Goal: Use online tool/utility: Use online tool/utility

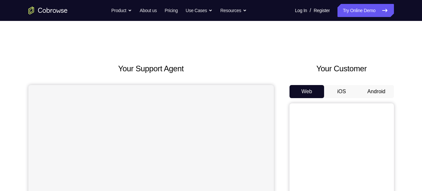
click at [358, 90] on button "iOS" at bounding box center [341, 91] width 35 height 13
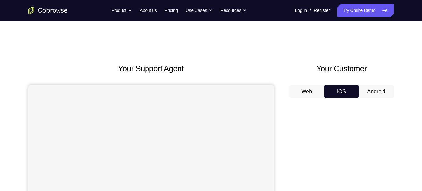
click at [364, 89] on button "Android" at bounding box center [376, 91] width 35 height 13
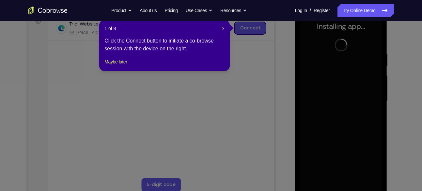
scroll to position [136, 0]
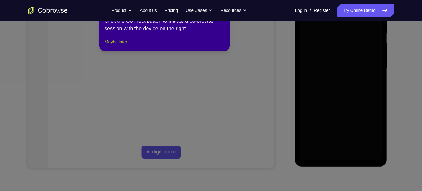
click at [116, 46] on button "Maybe later" at bounding box center [115, 42] width 23 height 8
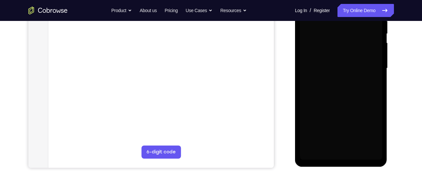
scroll to position [119, 0]
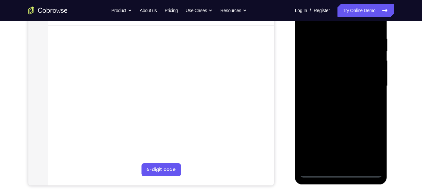
click at [337, 176] on div at bounding box center [341, 85] width 82 height 183
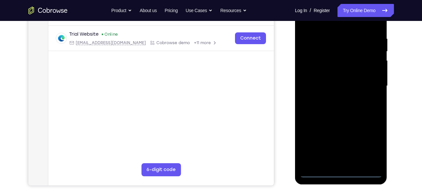
click at [369, 147] on div at bounding box center [341, 85] width 82 height 183
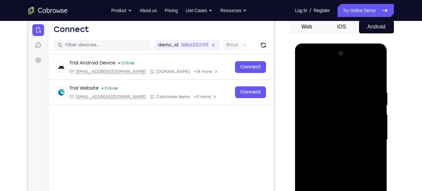
scroll to position [64, 0]
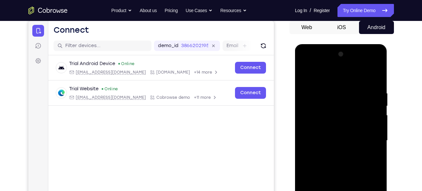
click at [328, 78] on div at bounding box center [341, 140] width 82 height 183
click at [364, 137] on div at bounding box center [341, 140] width 82 height 183
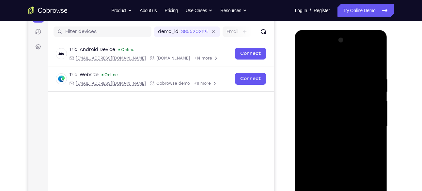
scroll to position [79, 0]
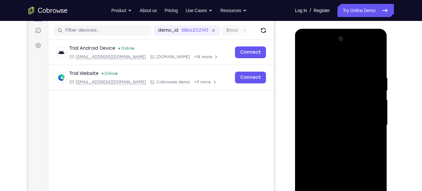
click at [332, 135] on div at bounding box center [341, 125] width 82 height 183
click at [339, 116] on div at bounding box center [341, 125] width 82 height 183
click at [330, 107] on div at bounding box center [341, 125] width 82 height 183
click at [320, 126] on div at bounding box center [341, 125] width 82 height 183
click at [338, 146] on div at bounding box center [341, 125] width 82 height 183
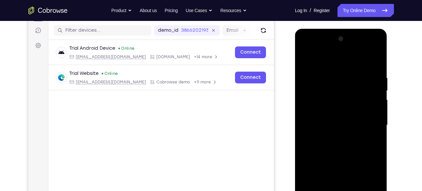
click at [338, 146] on div at bounding box center [341, 125] width 82 height 183
click at [368, 62] on div at bounding box center [341, 125] width 82 height 183
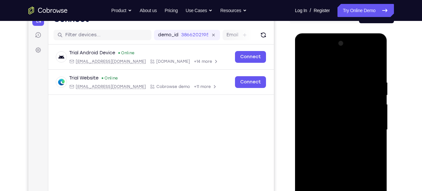
scroll to position [81, 0]
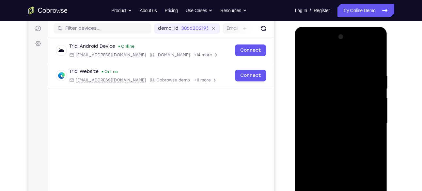
click at [340, 140] on div at bounding box center [341, 123] width 82 height 183
click at [335, 147] on div at bounding box center [341, 123] width 82 height 183
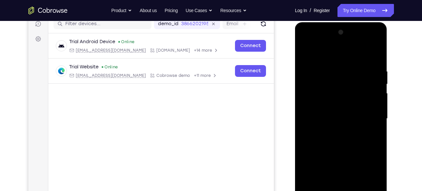
scroll to position [85, 0]
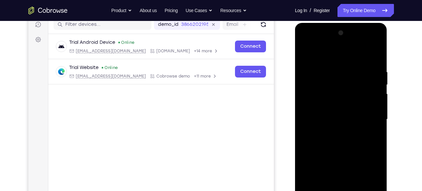
click at [337, 150] on div at bounding box center [341, 119] width 82 height 183
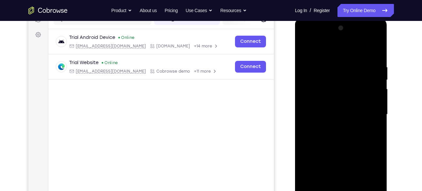
scroll to position [90, 0]
click at [379, 47] on div at bounding box center [341, 114] width 82 height 183
click at [320, 83] on div at bounding box center [341, 114] width 82 height 183
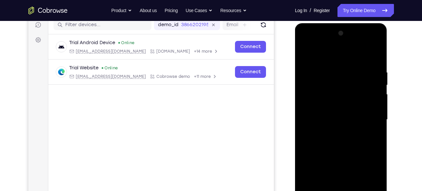
click at [308, 53] on div at bounding box center [341, 119] width 82 height 183
click at [321, 86] on div at bounding box center [341, 119] width 82 height 183
click at [326, 89] on div at bounding box center [341, 119] width 82 height 183
click at [306, 52] on div at bounding box center [341, 119] width 82 height 183
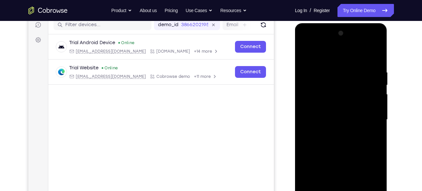
click at [336, 65] on div at bounding box center [341, 119] width 82 height 183
click at [353, 99] on div at bounding box center [341, 119] width 82 height 183
click at [373, 99] on div at bounding box center [341, 119] width 82 height 183
click at [323, 96] on div at bounding box center [341, 119] width 82 height 183
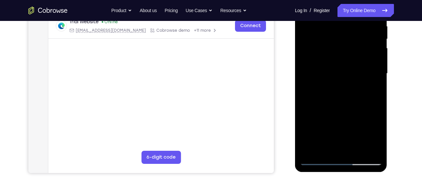
scroll to position [131, 0]
click at [310, 151] on div at bounding box center [341, 73] width 82 height 183
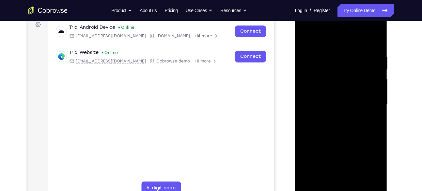
scroll to position [100, 0]
drag, startPoint x: 347, startPoint y: 113, endPoint x: 347, endPoint y: 66, distance: 46.4
click at [347, 66] on div at bounding box center [341, 104] width 82 height 183
drag, startPoint x: 365, startPoint y: 69, endPoint x: 374, endPoint y: 122, distance: 53.7
click at [374, 122] on div at bounding box center [341, 104] width 82 height 183
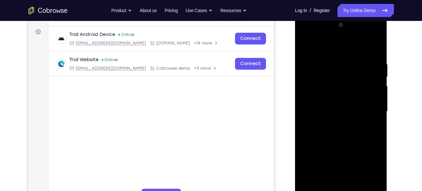
scroll to position [93, 0]
click at [332, 59] on div at bounding box center [341, 111] width 82 height 183
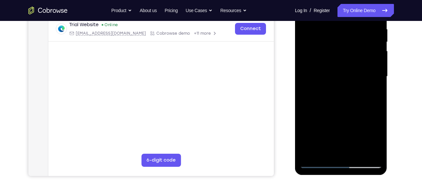
scroll to position [115, 0]
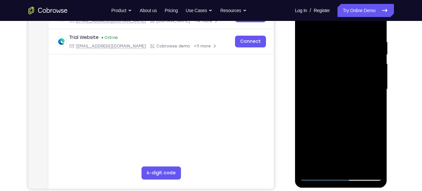
click at [377, 96] on div at bounding box center [341, 89] width 82 height 183
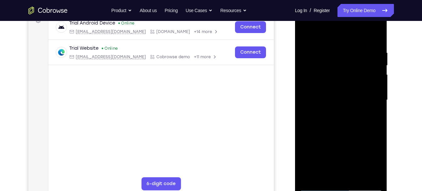
scroll to position [103, 0]
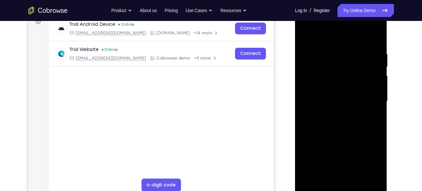
click at [377, 96] on div at bounding box center [341, 101] width 82 height 183
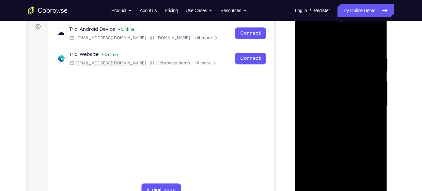
scroll to position [98, 0]
click at [377, 96] on div at bounding box center [341, 106] width 82 height 183
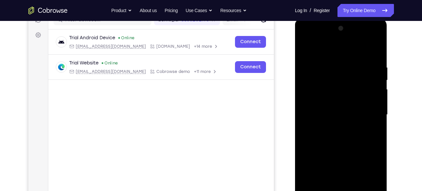
scroll to position [90, 0]
click at [373, 101] on div at bounding box center [341, 114] width 82 height 183
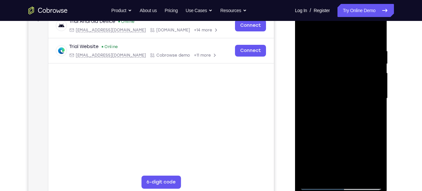
scroll to position [107, 0]
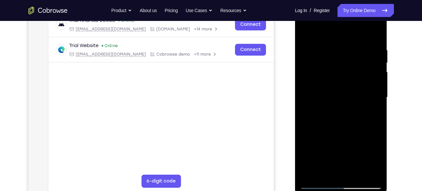
click at [376, 100] on div at bounding box center [341, 97] width 82 height 183
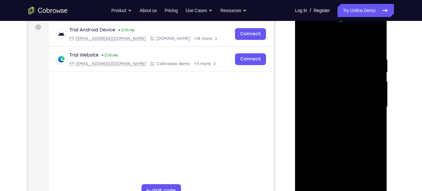
scroll to position [98, 0]
click at [371, 104] on div at bounding box center [341, 106] width 82 height 183
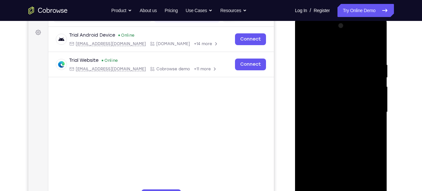
scroll to position [92, 0]
click at [371, 104] on div at bounding box center [341, 112] width 82 height 183
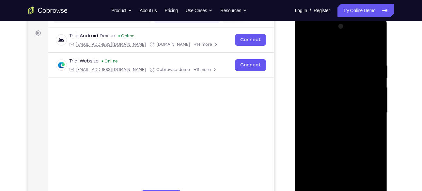
click at [310, 106] on div at bounding box center [341, 112] width 82 height 183
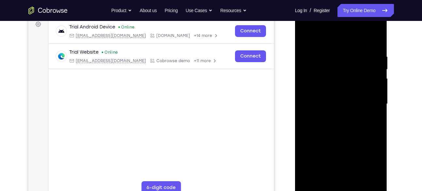
scroll to position [101, 0]
click at [312, 83] on div at bounding box center [341, 103] width 82 height 183
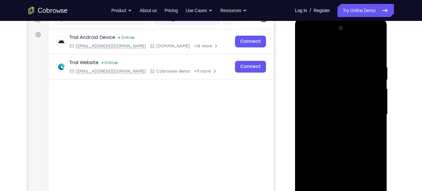
scroll to position [90, 0]
drag, startPoint x: 378, startPoint y: 82, endPoint x: 305, endPoint y: 110, distance: 78.2
click at [305, 110] on div at bounding box center [341, 114] width 82 height 183
click at [375, 50] on div at bounding box center [341, 114] width 82 height 183
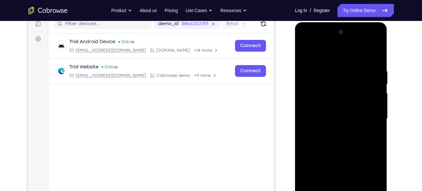
scroll to position [86, 0]
click at [375, 54] on div at bounding box center [341, 118] width 82 height 183
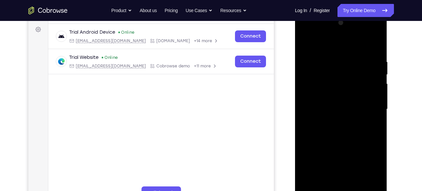
scroll to position [96, 0]
click at [327, 78] on div at bounding box center [341, 108] width 82 height 183
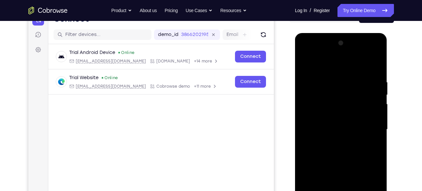
scroll to position [75, 0]
click at [304, 63] on div at bounding box center [341, 129] width 82 height 183
click at [332, 78] on div at bounding box center [341, 129] width 82 height 183
click at [304, 60] on div at bounding box center [341, 129] width 82 height 183
click at [320, 98] on div at bounding box center [341, 129] width 82 height 183
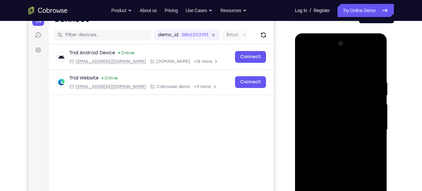
click at [342, 84] on div at bounding box center [341, 129] width 82 height 183
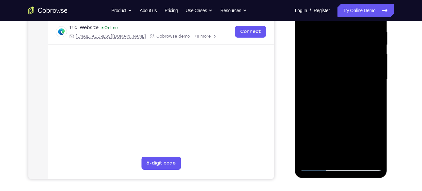
scroll to position [131, 0]
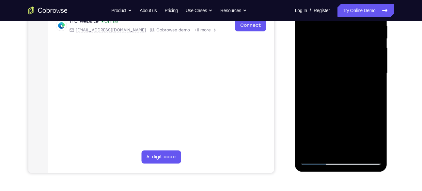
click at [358, 153] on div at bounding box center [341, 73] width 82 height 183
click at [339, 107] on div at bounding box center [341, 73] width 82 height 183
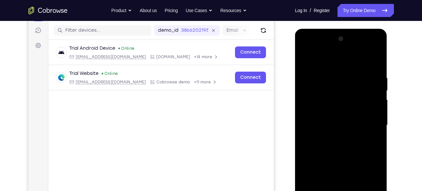
scroll to position [79, 0]
click at [308, 59] on div at bounding box center [341, 125] width 82 height 183
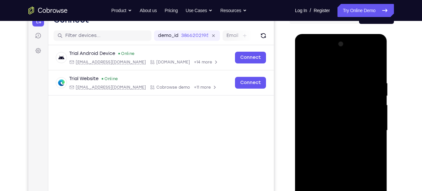
scroll to position [59, 0]
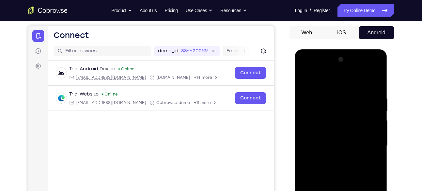
click at [378, 72] on div at bounding box center [341, 145] width 82 height 183
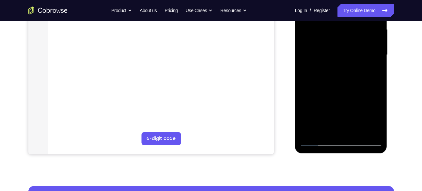
scroll to position [150, 0]
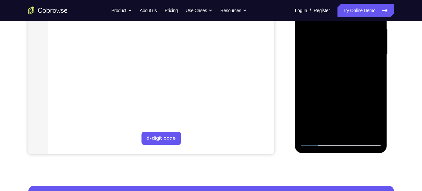
click at [360, 131] on div at bounding box center [341, 54] width 82 height 183
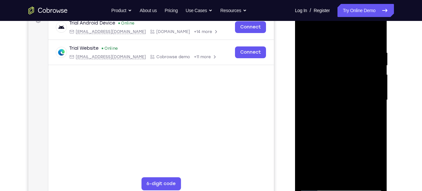
scroll to position [104, 0]
click at [359, 87] on div at bounding box center [341, 100] width 82 height 183
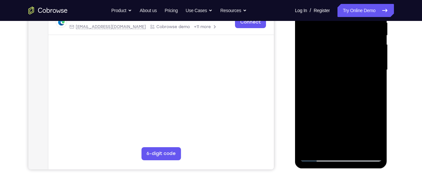
scroll to position [135, 0]
click at [325, 145] on div at bounding box center [341, 69] width 82 height 183
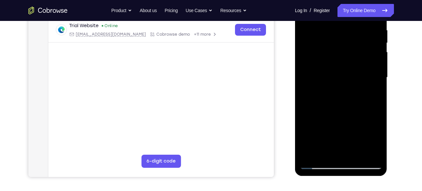
scroll to position [127, 0]
click at [378, 141] on div at bounding box center [341, 77] width 82 height 183
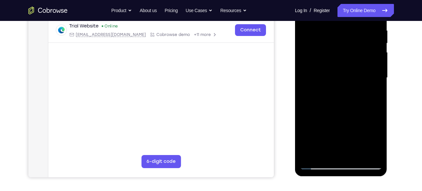
click at [378, 141] on div at bounding box center [341, 77] width 82 height 183
click at [373, 93] on div at bounding box center [341, 77] width 82 height 183
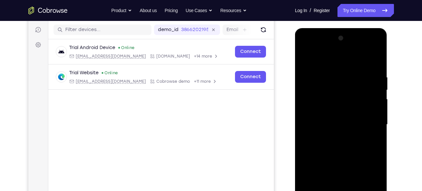
scroll to position [80, 0]
click at [306, 61] on div at bounding box center [341, 124] width 82 height 183
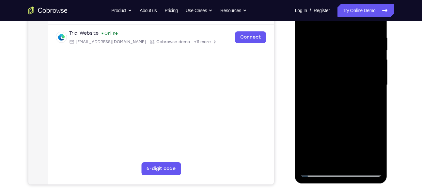
scroll to position [136, 0]
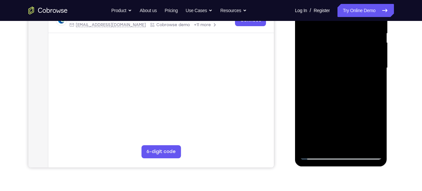
click at [314, 155] on div at bounding box center [341, 67] width 82 height 183
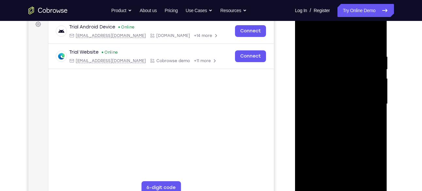
scroll to position [100, 0]
click at [331, 59] on div at bounding box center [341, 104] width 82 height 183
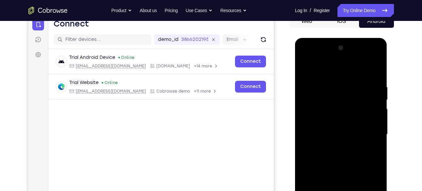
click at [377, 75] on div at bounding box center [341, 134] width 82 height 183
click at [351, 88] on div at bounding box center [341, 134] width 82 height 183
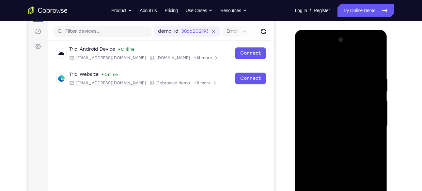
scroll to position [79, 0]
click at [371, 105] on div at bounding box center [341, 125] width 82 height 183
click at [379, 65] on div at bounding box center [341, 125] width 82 height 183
click at [379, 53] on div at bounding box center [341, 125] width 82 height 183
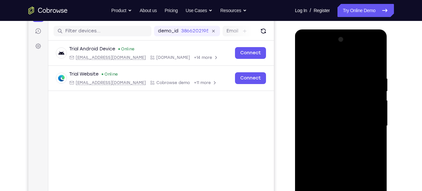
click at [379, 53] on div at bounding box center [341, 125] width 82 height 183
click at [354, 83] on div at bounding box center [341, 125] width 82 height 183
click at [375, 121] on div at bounding box center [341, 125] width 82 height 183
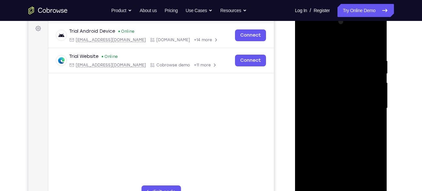
scroll to position [97, 0]
click at [375, 121] on div at bounding box center [341, 107] width 82 height 183
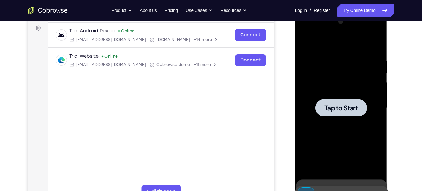
click at [375, 121] on div at bounding box center [341, 107] width 82 height 183
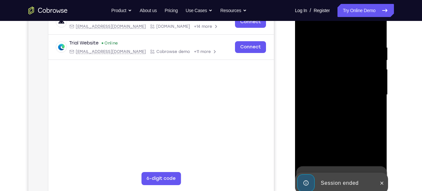
scroll to position [112, 0]
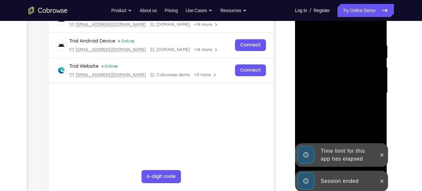
click at [387, 177] on div "Session ended" at bounding box center [341, 180] width 93 height 21
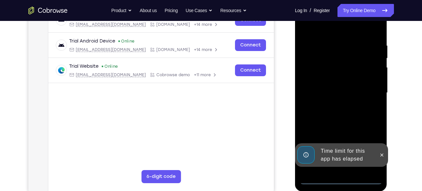
click at [385, 167] on div "Time limit for this app has elapsed" at bounding box center [341, 155] width 93 height 24
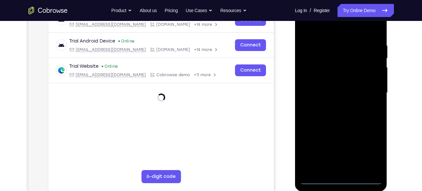
click at [346, 179] on div at bounding box center [341, 92] width 82 height 183
click at [374, 153] on div at bounding box center [341, 92] width 82 height 183
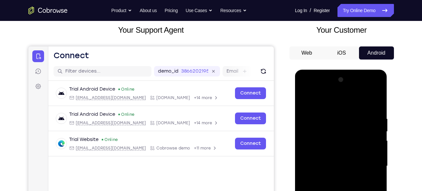
scroll to position [32, 0]
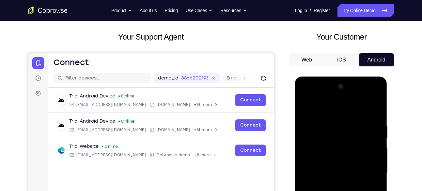
click at [355, 108] on div at bounding box center [341, 172] width 82 height 183
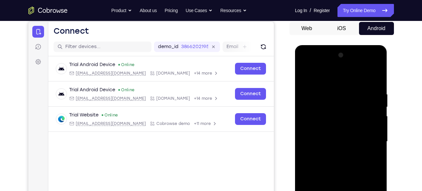
click at [364, 143] on div at bounding box center [341, 141] width 82 height 183
click at [331, 153] on div at bounding box center [341, 141] width 82 height 183
click at [332, 135] on div at bounding box center [341, 141] width 82 height 183
click at [335, 129] on div at bounding box center [341, 141] width 82 height 183
click at [321, 143] on div at bounding box center [341, 141] width 82 height 183
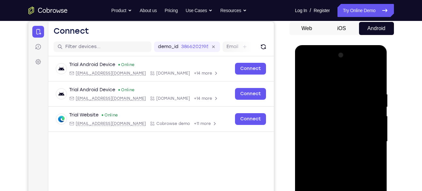
click at [325, 163] on div at bounding box center [341, 141] width 82 height 183
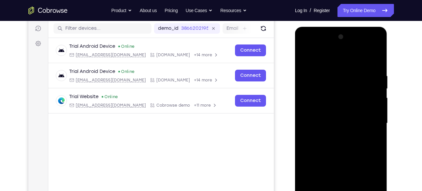
scroll to position [82, 0]
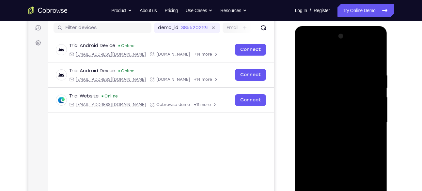
click at [338, 145] on div at bounding box center [341, 122] width 82 height 183
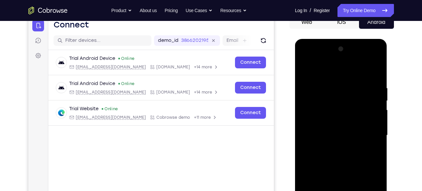
scroll to position [69, 0]
click at [334, 87] on div at bounding box center [341, 135] width 82 height 183
click at [376, 76] on div at bounding box center [341, 135] width 82 height 183
click at [328, 86] on div at bounding box center [341, 135] width 82 height 183
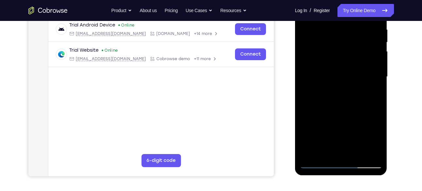
scroll to position [128, 0]
click at [376, 154] on div at bounding box center [341, 76] width 82 height 183
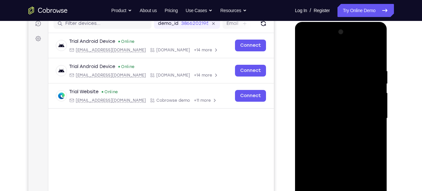
scroll to position [73, 0]
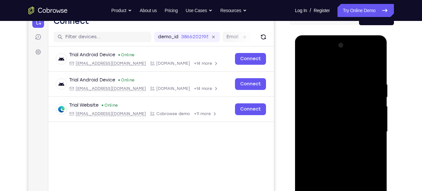
click at [307, 67] on div at bounding box center [341, 131] width 82 height 183
click at [368, 151] on div at bounding box center [341, 131] width 82 height 183
click at [306, 66] on div at bounding box center [341, 131] width 82 height 183
click at [356, 88] on div at bounding box center [341, 131] width 82 height 183
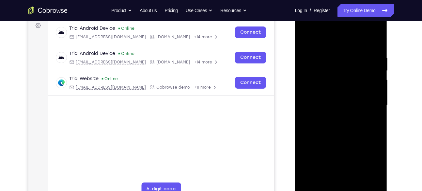
click at [337, 141] on div at bounding box center [341, 105] width 82 height 183
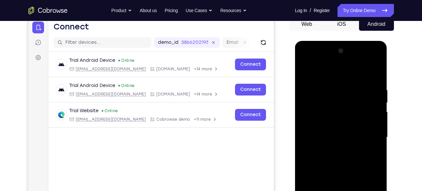
scroll to position [66, 0]
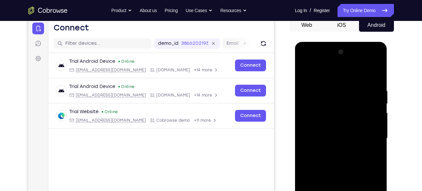
click at [316, 72] on div at bounding box center [341, 138] width 82 height 183
click at [308, 90] on div at bounding box center [341, 138] width 82 height 183
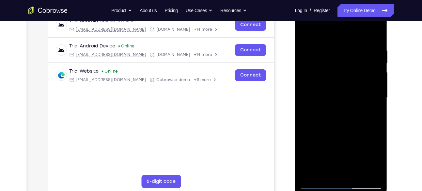
scroll to position [107, 0]
click at [367, 170] on div at bounding box center [341, 97] width 82 height 183
click at [345, 170] on div at bounding box center [341, 97] width 82 height 183
click at [346, 128] on div at bounding box center [341, 97] width 82 height 183
click at [344, 127] on div at bounding box center [341, 97] width 82 height 183
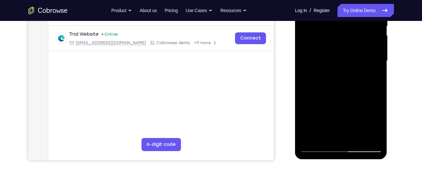
scroll to position [144, 0]
click at [323, 136] on div at bounding box center [341, 60] width 82 height 183
click at [349, 107] on div at bounding box center [341, 60] width 82 height 183
click at [316, 149] on div at bounding box center [341, 60] width 82 height 183
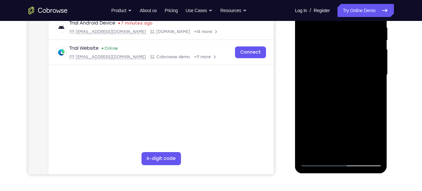
scroll to position [123, 0]
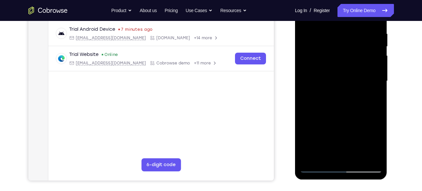
click at [357, 157] on div at bounding box center [341, 81] width 82 height 183
click at [318, 167] on div at bounding box center [341, 81] width 82 height 183
click at [374, 155] on div at bounding box center [341, 81] width 82 height 183
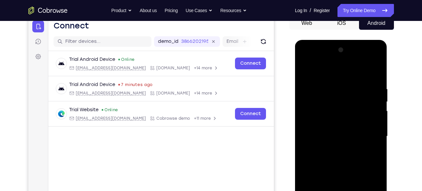
scroll to position [68, 0]
click at [375, 76] on div at bounding box center [341, 136] width 82 height 183
click at [357, 94] on div at bounding box center [341, 136] width 82 height 183
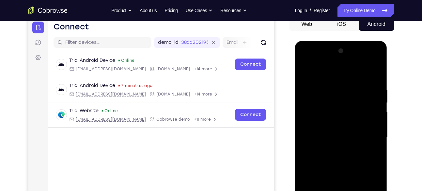
scroll to position [59, 0]
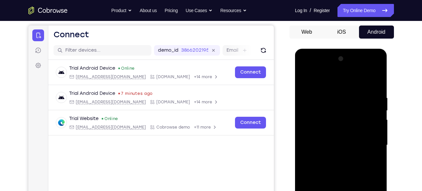
click at [308, 82] on div at bounding box center [341, 145] width 82 height 183
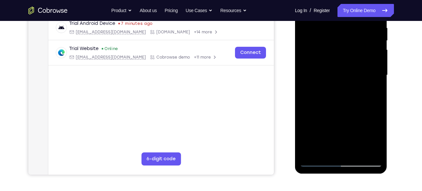
scroll to position [131, 0]
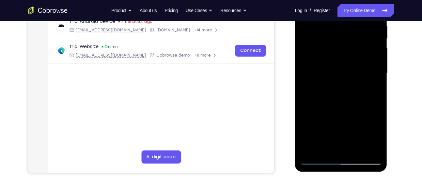
click at [315, 160] on div at bounding box center [341, 73] width 82 height 183
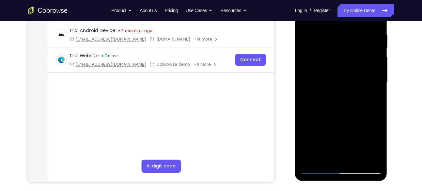
scroll to position [122, 0]
click at [315, 167] on div at bounding box center [341, 82] width 82 height 183
click at [358, 157] on div at bounding box center [341, 82] width 82 height 183
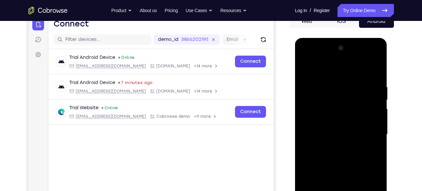
scroll to position [70, 0]
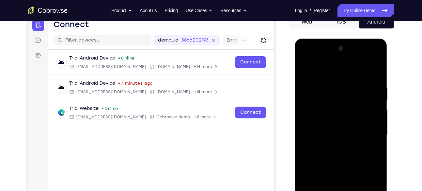
click at [332, 152] on div at bounding box center [341, 134] width 82 height 183
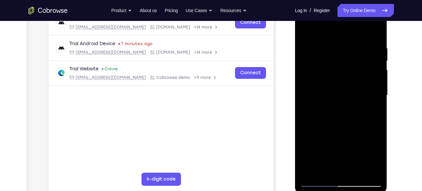
scroll to position [109, 0]
click at [327, 166] on div at bounding box center [341, 95] width 82 height 183
click at [372, 112] on div at bounding box center [341, 95] width 82 height 183
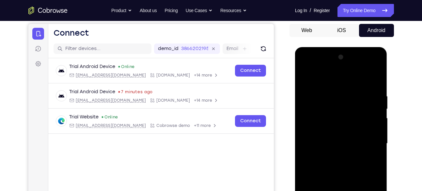
scroll to position [60, 0]
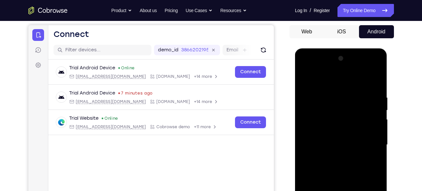
click at [308, 78] on div at bounding box center [341, 144] width 82 height 183
click at [355, 92] on div at bounding box center [341, 144] width 82 height 183
click at [373, 117] on div at bounding box center [341, 144] width 82 height 183
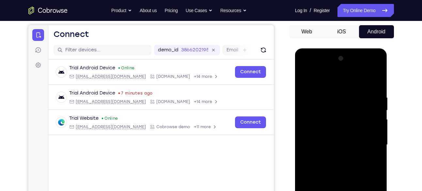
click at [373, 117] on div at bounding box center [341, 144] width 82 height 183
click at [377, 86] on div at bounding box center [341, 144] width 82 height 183
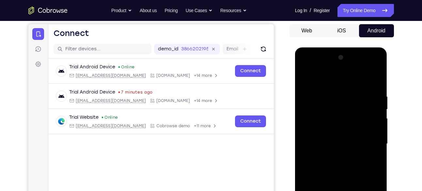
scroll to position [60, 0]
click at [375, 66] on div at bounding box center [341, 144] width 82 height 183
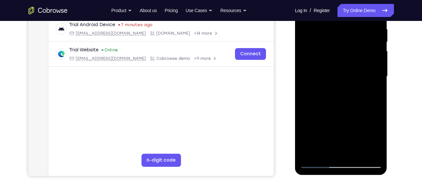
scroll to position [128, 0]
click at [379, 153] on div at bounding box center [341, 76] width 82 height 183
click at [357, 155] on div at bounding box center [341, 76] width 82 height 183
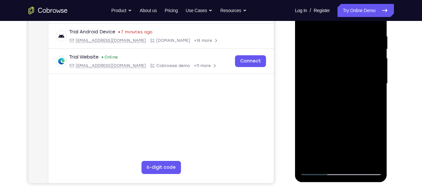
scroll to position [120, 0]
drag, startPoint x: 324, startPoint y: 137, endPoint x: 324, endPoint y: 172, distance: 34.9
click at [324, 172] on div at bounding box center [341, 83] width 82 height 183
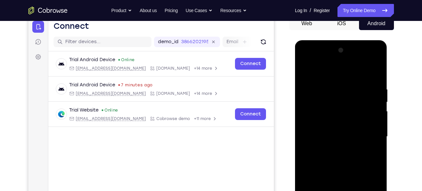
scroll to position [65, 0]
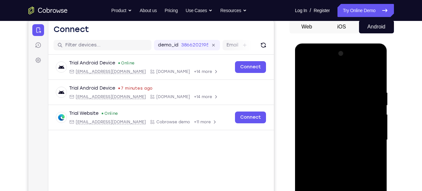
click at [307, 72] on div at bounding box center [341, 139] width 82 height 183
click at [333, 81] on div at bounding box center [341, 139] width 82 height 183
click at [365, 117] on div at bounding box center [341, 139] width 82 height 183
click at [379, 73] on div at bounding box center [341, 139] width 82 height 183
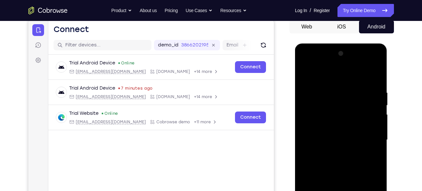
click at [361, 87] on div at bounding box center [341, 139] width 82 height 183
click at [373, 104] on div at bounding box center [341, 139] width 82 height 183
click at [373, 103] on div at bounding box center [341, 139] width 82 height 183
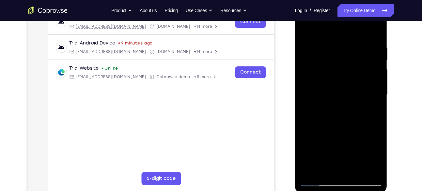
click at [304, 116] on div at bounding box center [341, 94] width 82 height 183
click at [367, 171] on div at bounding box center [341, 94] width 82 height 183
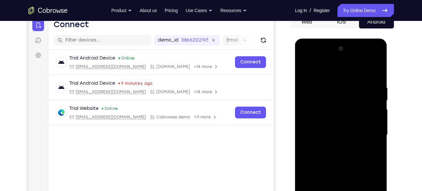
click at [372, 113] on div at bounding box center [341, 134] width 82 height 183
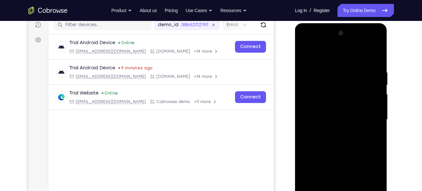
scroll to position [85, 0]
click at [372, 113] on div at bounding box center [341, 119] width 82 height 183
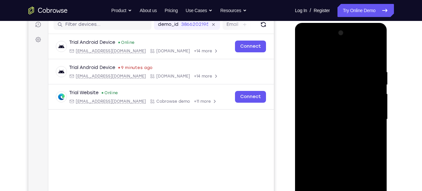
click at [313, 121] on div at bounding box center [341, 119] width 82 height 183
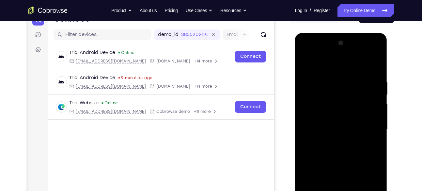
scroll to position [75, 0]
click at [373, 126] on div at bounding box center [341, 129] width 82 height 183
click at [373, 128] on div at bounding box center [341, 129] width 82 height 183
click at [372, 126] on div at bounding box center [341, 129] width 82 height 183
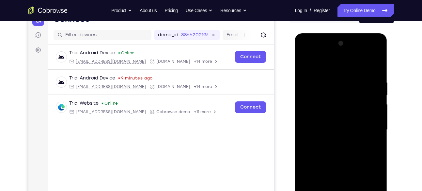
click at [305, 136] on div at bounding box center [341, 129] width 82 height 183
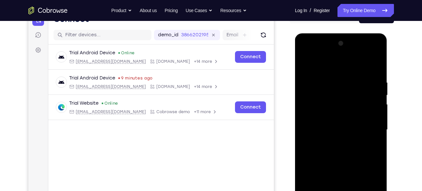
click at [305, 136] on div at bounding box center [341, 129] width 82 height 183
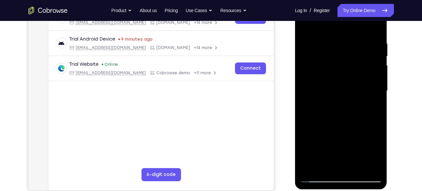
scroll to position [114, 0]
click at [329, 166] on div at bounding box center [341, 90] width 82 height 183
click at [345, 120] on div at bounding box center [341, 90] width 82 height 183
click at [326, 164] on div at bounding box center [341, 90] width 82 height 183
click at [319, 113] on div at bounding box center [341, 90] width 82 height 183
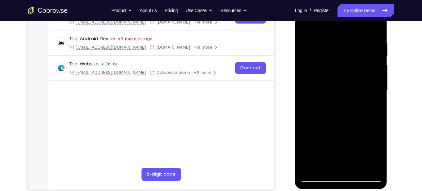
click at [338, 101] on div at bounding box center [341, 90] width 82 height 183
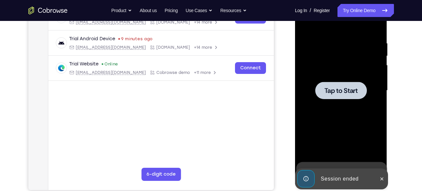
click at [323, 110] on div at bounding box center [341, 90] width 82 height 183
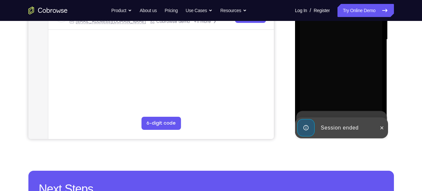
scroll to position [166, 0]
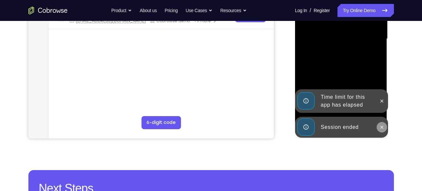
click at [377, 125] on button at bounding box center [382, 127] width 10 height 10
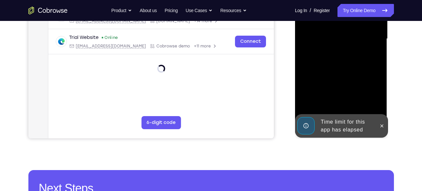
click at [380, 104] on div at bounding box center [341, 38] width 82 height 183
click at [380, 127] on icon at bounding box center [381, 125] width 5 height 5
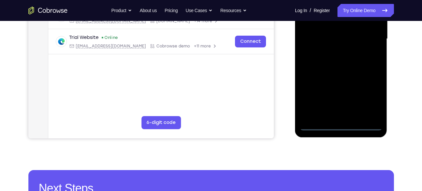
click at [333, 127] on div at bounding box center [341, 38] width 82 height 183
click at [346, 127] on div at bounding box center [341, 38] width 82 height 183
click at [371, 98] on div at bounding box center [341, 38] width 82 height 183
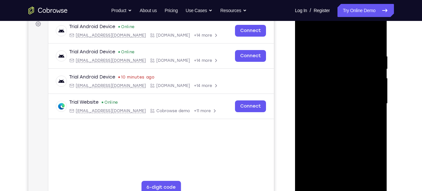
scroll to position [92, 0]
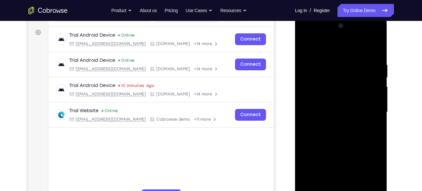
click at [343, 52] on div at bounding box center [341, 112] width 82 height 183
click at [372, 117] on div at bounding box center [341, 112] width 82 height 183
click at [335, 121] on div at bounding box center [341, 112] width 82 height 183
click at [338, 99] on div at bounding box center [341, 112] width 82 height 183
click at [326, 118] on div at bounding box center [341, 112] width 82 height 183
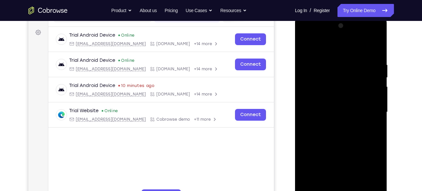
click at [322, 112] on div at bounding box center [341, 112] width 82 height 183
click at [320, 135] on div at bounding box center [341, 112] width 82 height 183
click at [329, 61] on div at bounding box center [341, 112] width 82 height 183
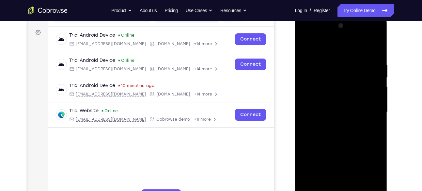
click at [375, 56] on div at bounding box center [341, 112] width 82 height 183
click at [331, 67] on div at bounding box center [341, 112] width 82 height 183
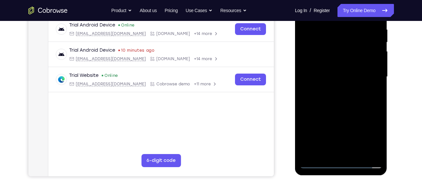
scroll to position [121, 0]
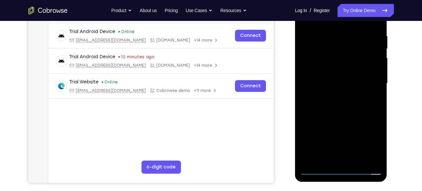
click at [329, 158] on div at bounding box center [341, 83] width 82 height 183
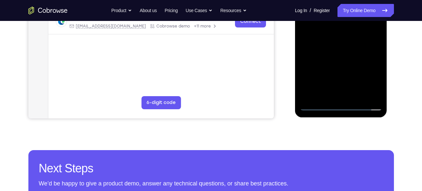
scroll to position [187, 0]
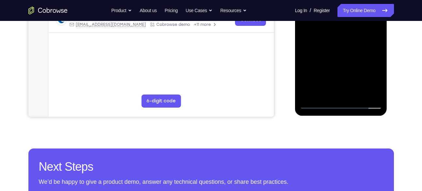
click at [376, 81] on div at bounding box center [341, 17] width 82 height 183
click at [327, 90] on div at bounding box center [341, 17] width 82 height 183
click at [325, 93] on div at bounding box center [341, 17] width 82 height 183
click at [325, 92] on div at bounding box center [341, 17] width 82 height 183
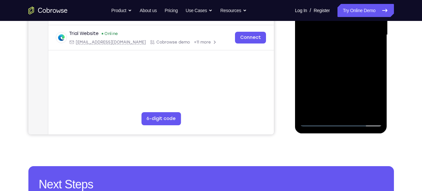
scroll to position [169, 0]
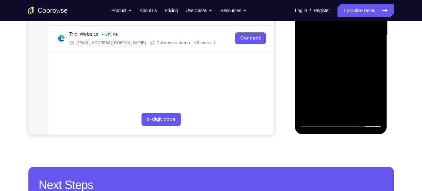
drag, startPoint x: 325, startPoint y: 89, endPoint x: 328, endPoint y: 49, distance: 40.9
click at [328, 49] on div at bounding box center [341, 35] width 82 height 183
drag, startPoint x: 327, startPoint y: 98, endPoint x: 335, endPoint y: 34, distance: 64.8
click at [335, 34] on div at bounding box center [341, 35] width 82 height 183
drag, startPoint x: 335, startPoint y: 91, endPoint x: 338, endPoint y: 35, distance: 56.9
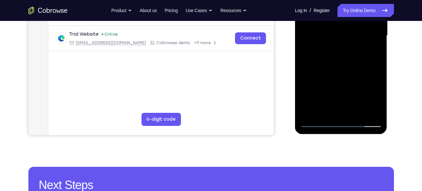
click at [338, 35] on div at bounding box center [341, 35] width 82 height 183
click at [341, 92] on div at bounding box center [341, 35] width 82 height 183
drag, startPoint x: 323, startPoint y: 89, endPoint x: 325, endPoint y: 71, distance: 18.4
click at [325, 71] on div at bounding box center [341, 35] width 82 height 183
click at [307, 93] on div at bounding box center [341, 35] width 82 height 183
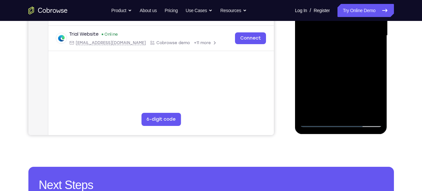
click at [316, 123] on div at bounding box center [341, 35] width 82 height 183
click at [372, 111] on div at bounding box center [341, 35] width 82 height 183
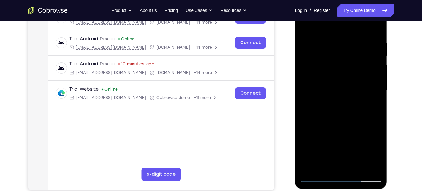
scroll to position [114, 0]
click at [372, 78] on div at bounding box center [341, 90] width 82 height 183
drag, startPoint x: 372, startPoint y: 134, endPoint x: 372, endPoint y: 78, distance: 55.2
click at [372, 78] on div at bounding box center [341, 90] width 82 height 183
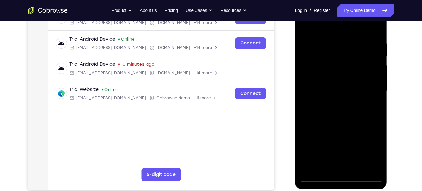
click at [372, 78] on div at bounding box center [341, 90] width 82 height 183
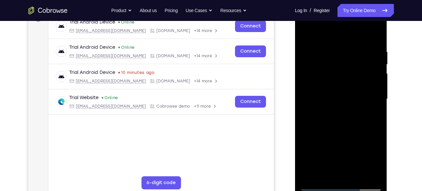
scroll to position [105, 0]
click at [372, 79] on div at bounding box center [341, 99] width 82 height 183
drag, startPoint x: 372, startPoint y: 88, endPoint x: 372, endPoint y: 79, distance: 8.5
click at [372, 79] on div at bounding box center [341, 99] width 82 height 183
click at [375, 38] on div at bounding box center [341, 99] width 82 height 183
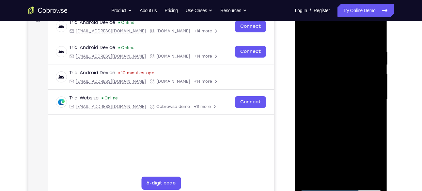
click at [376, 27] on div at bounding box center [341, 99] width 82 height 183
click at [316, 69] on div at bounding box center [341, 99] width 82 height 183
click at [331, 51] on div at bounding box center [341, 99] width 82 height 183
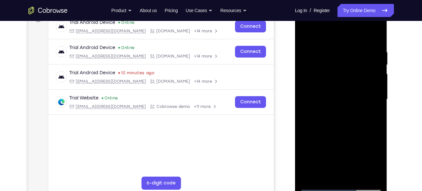
click at [372, 95] on div at bounding box center [341, 99] width 82 height 183
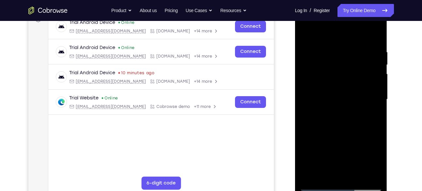
click at [372, 95] on div at bounding box center [341, 99] width 82 height 183
click at [307, 95] on div at bounding box center [341, 99] width 82 height 183
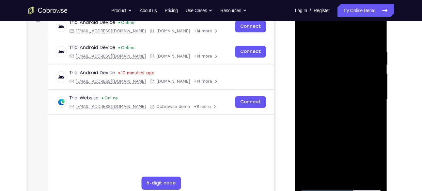
click at [307, 95] on div at bounding box center [341, 99] width 82 height 183
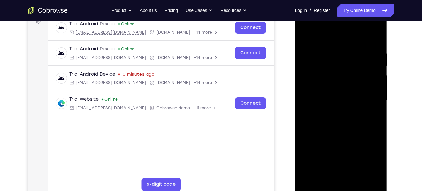
scroll to position [103, 0]
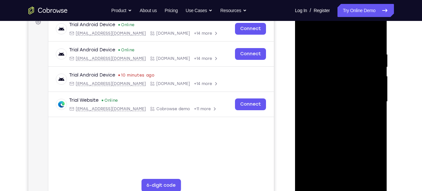
click at [309, 110] on div at bounding box center [341, 101] width 82 height 183
click at [305, 98] on div at bounding box center [341, 101] width 82 height 183
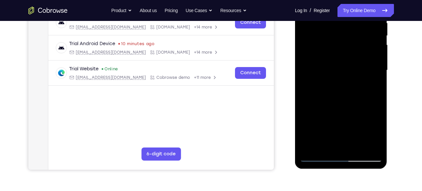
click at [333, 144] on div at bounding box center [341, 70] width 82 height 183
click at [317, 157] on div at bounding box center [341, 70] width 82 height 183
click at [358, 145] on div at bounding box center [341, 70] width 82 height 183
click at [325, 144] on div at bounding box center [341, 70] width 82 height 183
click at [308, 107] on div at bounding box center [341, 70] width 82 height 183
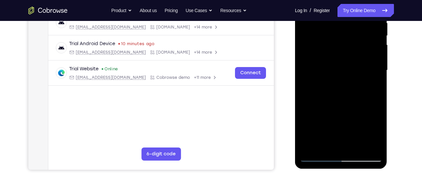
click at [319, 156] on div at bounding box center [341, 70] width 82 height 183
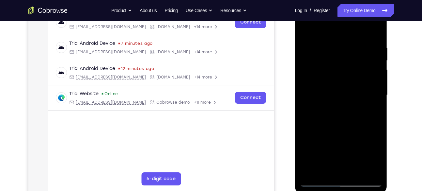
scroll to position [129, 0]
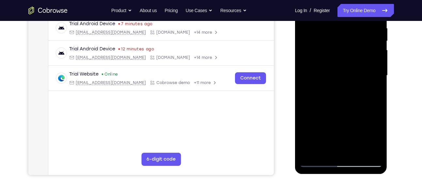
click at [372, 151] on div at bounding box center [341, 75] width 82 height 183
click at [366, 151] on div at bounding box center [341, 75] width 82 height 183
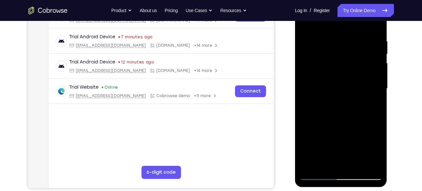
scroll to position [115, 0]
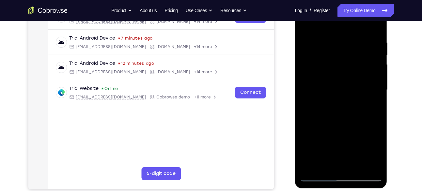
click at [371, 109] on div at bounding box center [341, 89] width 82 height 183
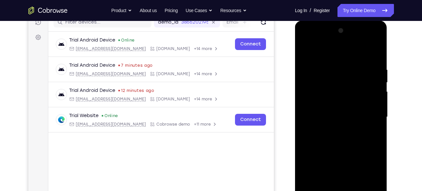
scroll to position [87, 0]
click at [371, 109] on div at bounding box center [341, 117] width 82 height 183
drag, startPoint x: 371, startPoint y: 151, endPoint x: 371, endPoint y: 109, distance: 41.8
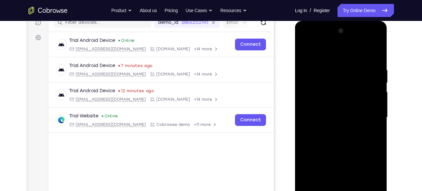
click at [371, 109] on div at bounding box center [341, 117] width 82 height 183
drag, startPoint x: 371, startPoint y: 109, endPoint x: 286, endPoint y: 129, distance: 87.7
click at [295, 129] on html "Online web based iOS Simulators and Android Emulators. Run iPhone, iPad, Mobile…" at bounding box center [341, 119] width 93 height 196
click at [371, 87] on div at bounding box center [341, 117] width 82 height 183
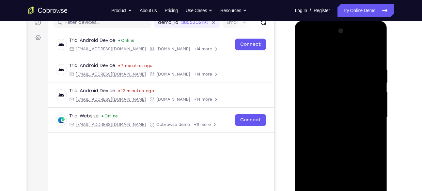
click at [371, 87] on div at bounding box center [341, 117] width 82 height 183
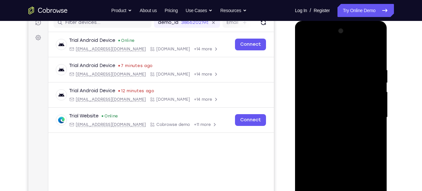
click at [371, 87] on div at bounding box center [341, 117] width 82 height 183
click at [376, 54] on div at bounding box center [341, 117] width 82 height 183
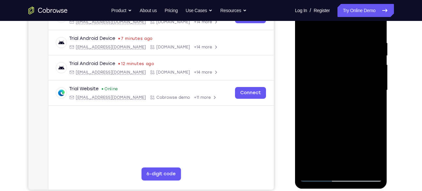
scroll to position [122, 0]
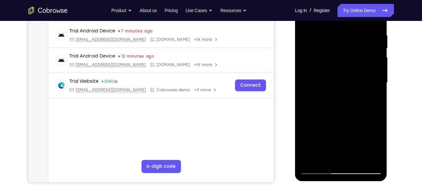
click at [355, 159] on div at bounding box center [341, 82] width 82 height 183
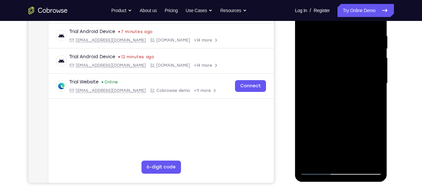
click at [355, 116] on div at bounding box center [341, 83] width 82 height 183
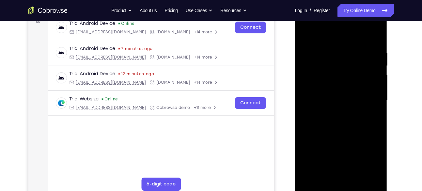
scroll to position [104, 0]
click at [307, 36] on div at bounding box center [341, 100] width 82 height 183
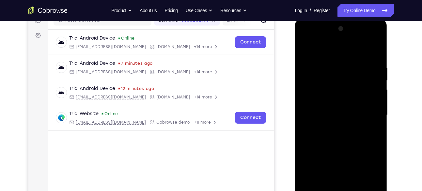
scroll to position [89, 0]
click at [377, 37] on div at bounding box center [341, 115] width 82 height 183
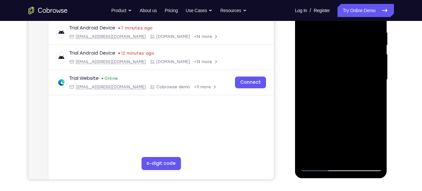
scroll to position [129, 0]
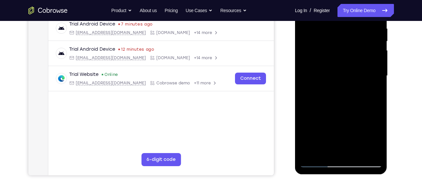
click at [358, 155] on div at bounding box center [341, 75] width 82 height 183
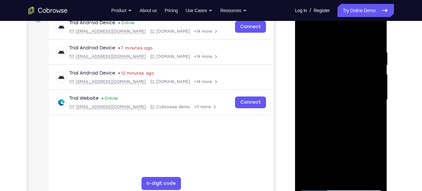
scroll to position [102, 0]
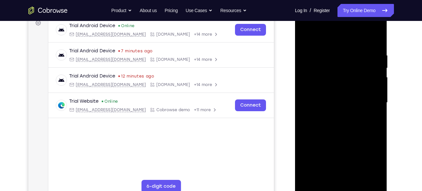
click at [307, 34] on div at bounding box center [341, 102] width 82 height 183
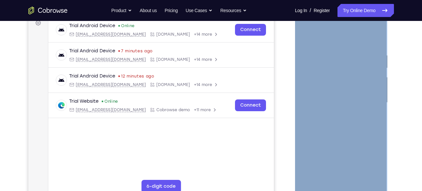
drag, startPoint x: 383, startPoint y: 51, endPoint x: 352, endPoint y: 52, distance: 30.4
click at [352, 52] on div at bounding box center [341, 103] width 92 height 195
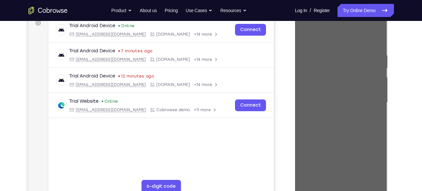
drag, startPoint x: 57, startPoint y: 46, endPoint x: 401, endPoint y: 60, distance: 344.4
click at [401, 60] on div "Your Support Agent Your Customer Web iOS Android Next Steps We’d be happy to gi…" at bounding box center [211, 134] width 418 height 431
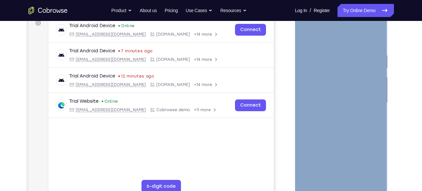
click at [372, 55] on div at bounding box center [341, 102] width 82 height 183
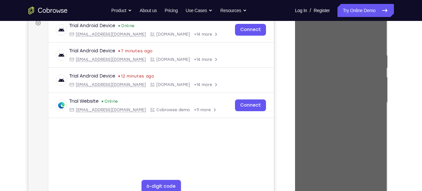
click at [397, 62] on div "Your Support Agent Your Customer Web iOS Android Next Steps We’d be happy to gi…" at bounding box center [211, 134] width 418 height 431
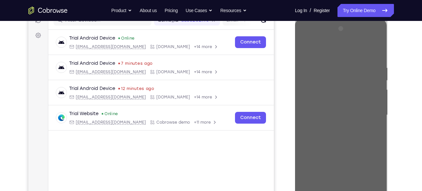
scroll to position [89, 0]
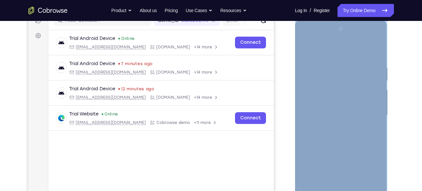
click at [374, 52] on div at bounding box center [341, 115] width 82 height 183
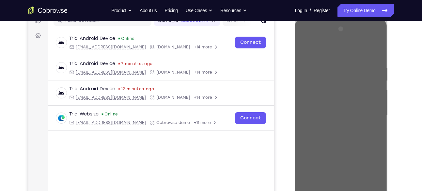
click at [410, 80] on div "Your Support Agent Your Customer Web iOS Android Next Steps We’d be happy to gi…" at bounding box center [211, 147] width 418 height 431
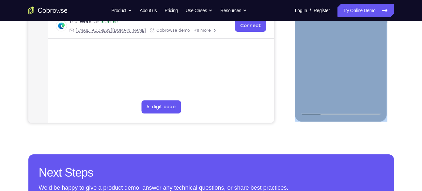
scroll to position [182, 0]
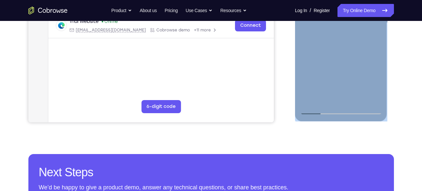
click at [356, 101] on div at bounding box center [341, 22] width 82 height 183
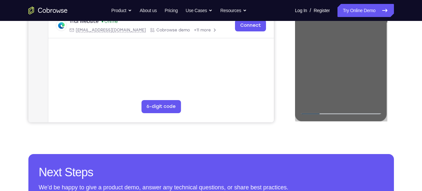
click at [383, 123] on div "Your Support Agent Your Customer Web iOS Android Next Steps We’d be happy to gi…" at bounding box center [211, 54] width 418 height 431
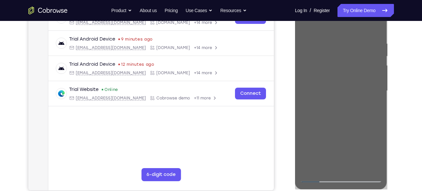
scroll to position [111, 0]
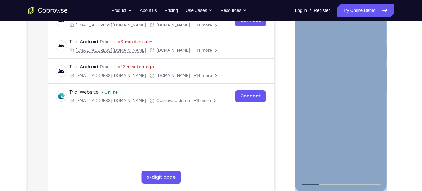
click at [306, 29] on div at bounding box center [341, 93] width 82 height 183
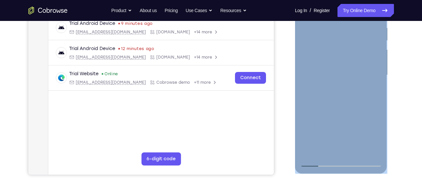
scroll to position [130, 0]
click at [328, 153] on div at bounding box center [341, 74] width 82 height 183
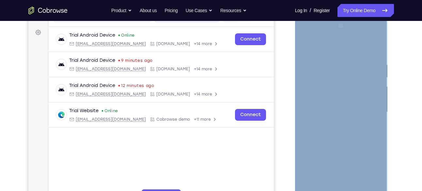
scroll to position [91, 0]
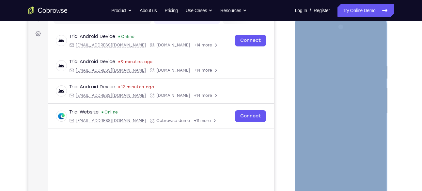
click at [346, 48] on div at bounding box center [341, 113] width 82 height 183
click at [339, 60] on div at bounding box center [341, 113] width 82 height 183
click at [315, 61] on div at bounding box center [341, 113] width 82 height 183
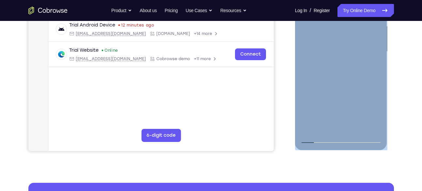
scroll to position [160, 0]
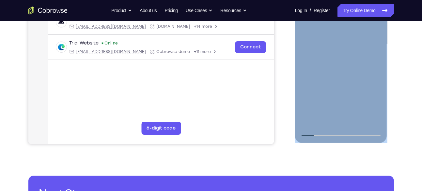
click at [326, 117] on div at bounding box center [341, 44] width 82 height 183
click at [323, 119] on div at bounding box center [341, 44] width 82 height 183
click at [304, 82] on div at bounding box center [341, 44] width 82 height 183
click at [315, 134] on div at bounding box center [341, 44] width 82 height 183
click at [375, 119] on div at bounding box center [341, 44] width 82 height 183
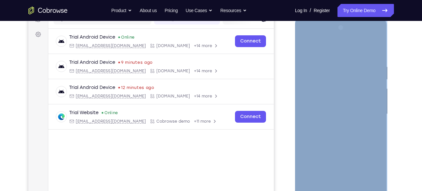
scroll to position [86, 0]
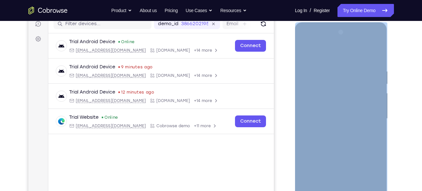
click at [375, 55] on div at bounding box center [341, 118] width 82 height 183
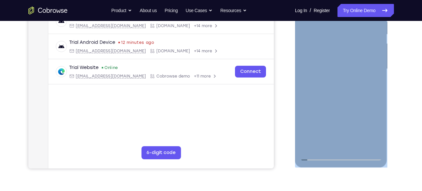
scroll to position [136, 0]
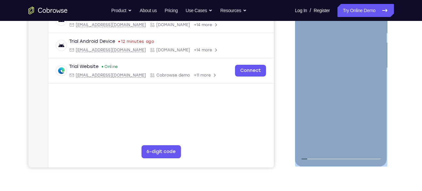
click at [356, 144] on div at bounding box center [341, 67] width 82 height 183
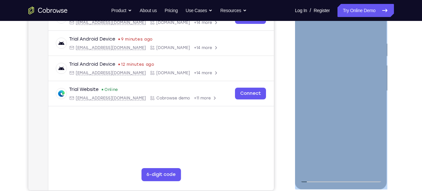
scroll to position [111, 0]
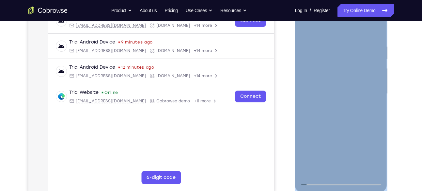
click at [351, 84] on div at bounding box center [341, 93] width 82 height 183
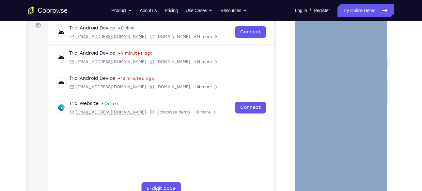
scroll to position [97, 0]
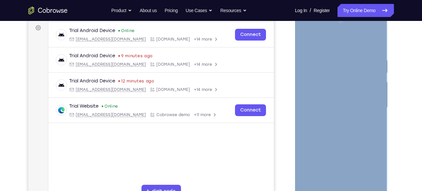
click at [305, 41] on div at bounding box center [341, 107] width 82 height 183
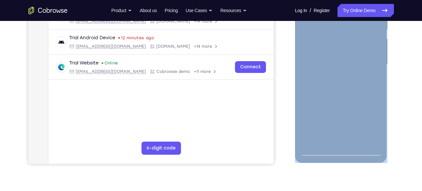
click at [321, 151] on div at bounding box center [341, 64] width 82 height 183
click at [318, 151] on div at bounding box center [341, 64] width 82 height 183
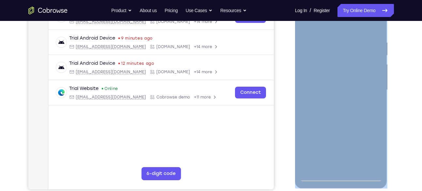
scroll to position [114, 0]
click at [310, 166] on div at bounding box center [341, 90] width 82 height 183
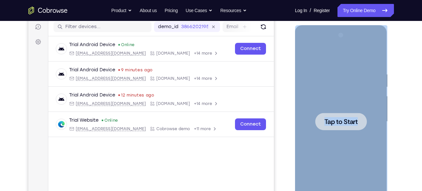
scroll to position [83, 0]
click at [332, 103] on div at bounding box center [341, 121] width 82 height 183
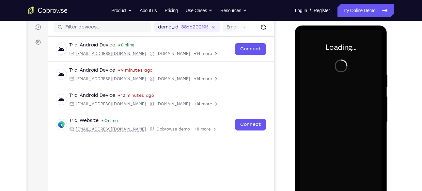
click at [398, 94] on div "Your Support Agent Your Customer Web iOS Android Next Steps We’d be happy to gi…" at bounding box center [211, 153] width 418 height 431
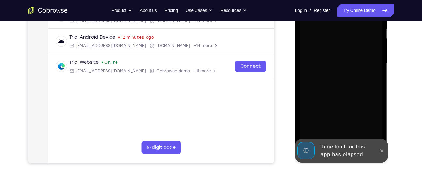
scroll to position [164, 0]
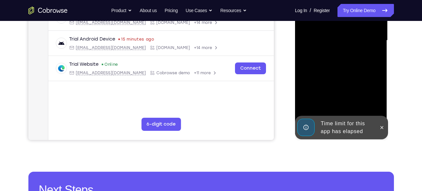
click at [375, 127] on div "Time limit for this app has elapsed" at bounding box center [346, 127] width 57 height 21
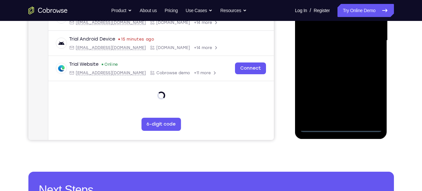
click at [340, 125] on div at bounding box center [341, 40] width 82 height 183
click at [373, 102] on div at bounding box center [341, 40] width 82 height 183
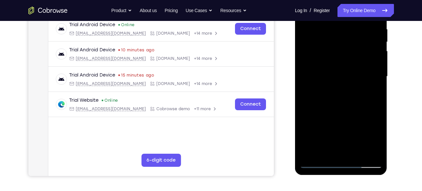
scroll to position [129, 0]
